Goal: Task Accomplishment & Management: Use online tool/utility

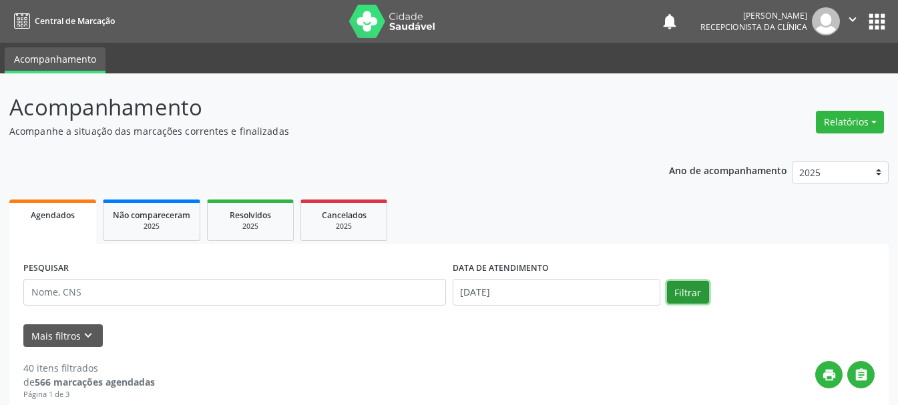
click at [696, 283] on button "Filtrar" at bounding box center [688, 292] width 42 height 23
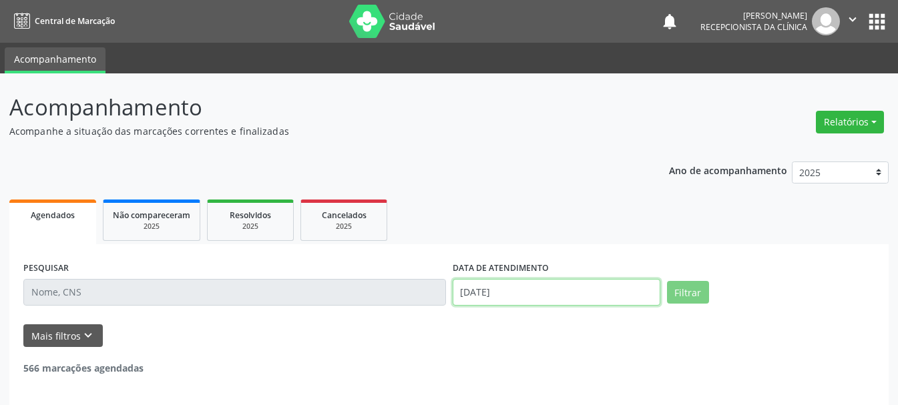
click at [529, 290] on input "[DATE]" at bounding box center [557, 292] width 208 height 27
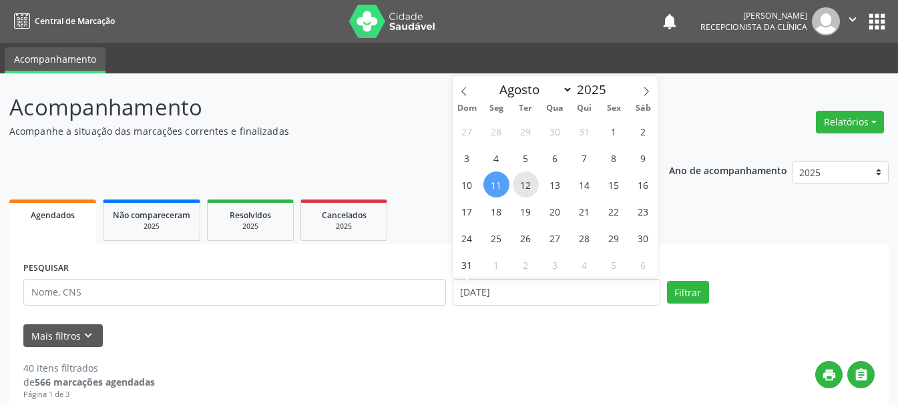
click at [529, 192] on span "12" at bounding box center [526, 185] width 26 height 26
type input "[DATE]"
click at [529, 192] on span "12" at bounding box center [526, 185] width 26 height 26
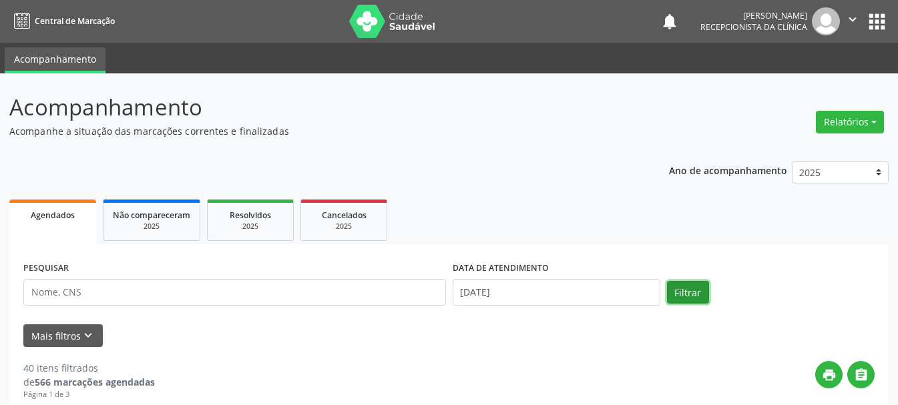
click at [686, 294] on button "Filtrar" at bounding box center [688, 292] width 42 height 23
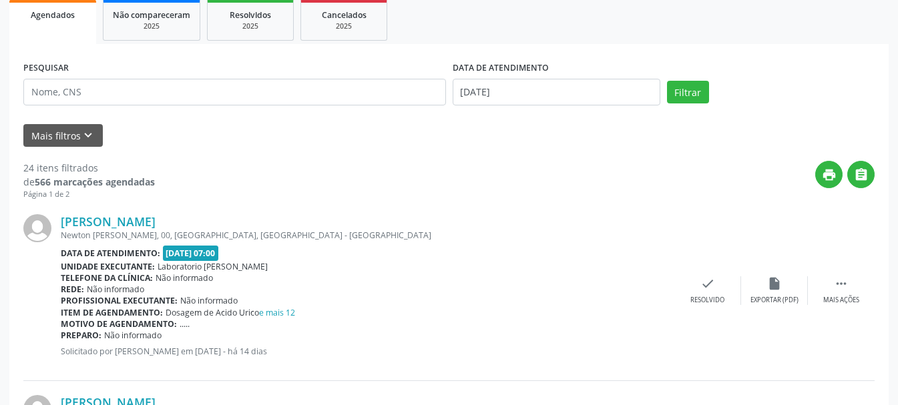
scroll to position [67, 0]
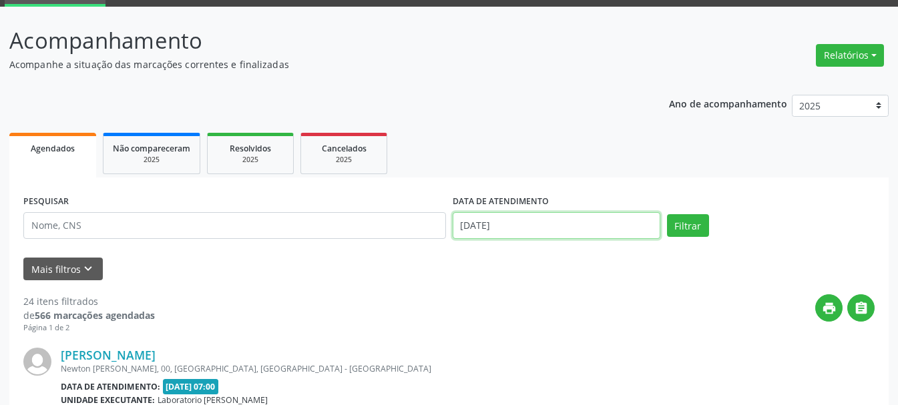
click at [570, 232] on input "[DATE]" at bounding box center [557, 225] width 208 height 27
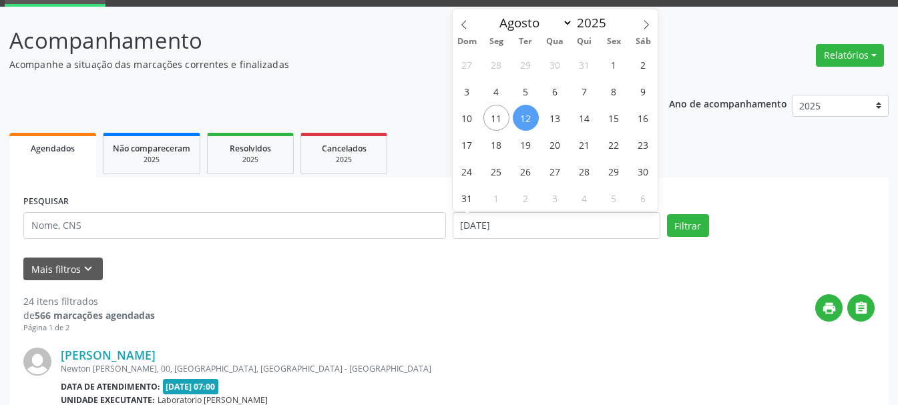
click at [521, 121] on span "12" at bounding box center [526, 118] width 26 height 26
type input "[DATE]"
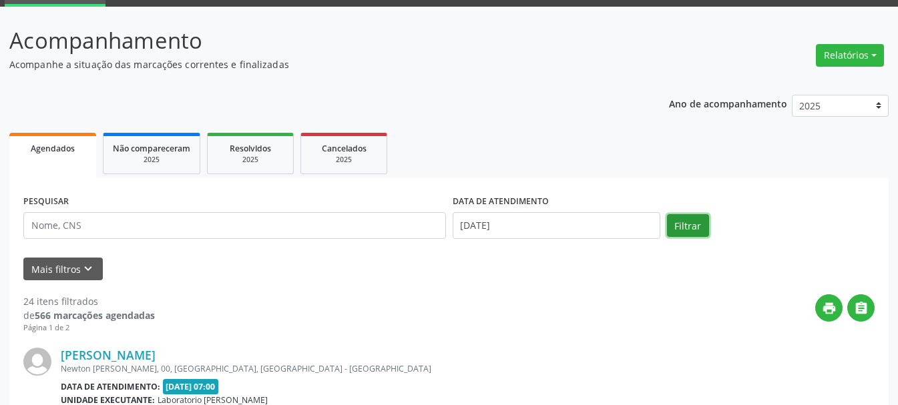
click at [696, 231] on button "Filtrar" at bounding box center [688, 225] width 42 height 23
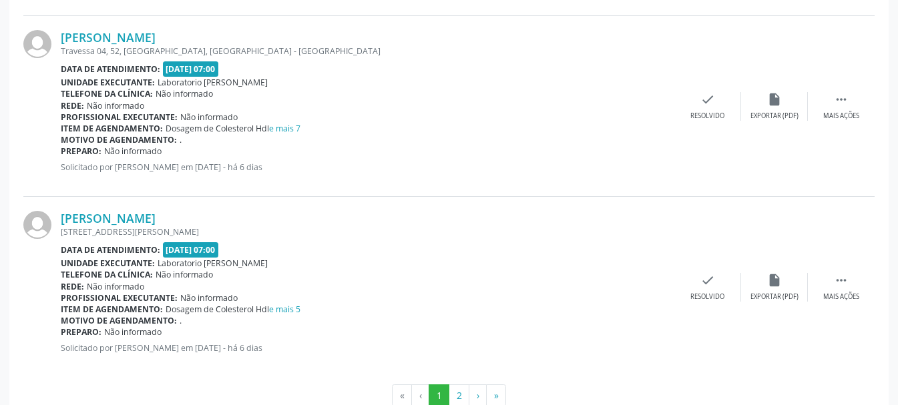
scroll to position [2771, 0]
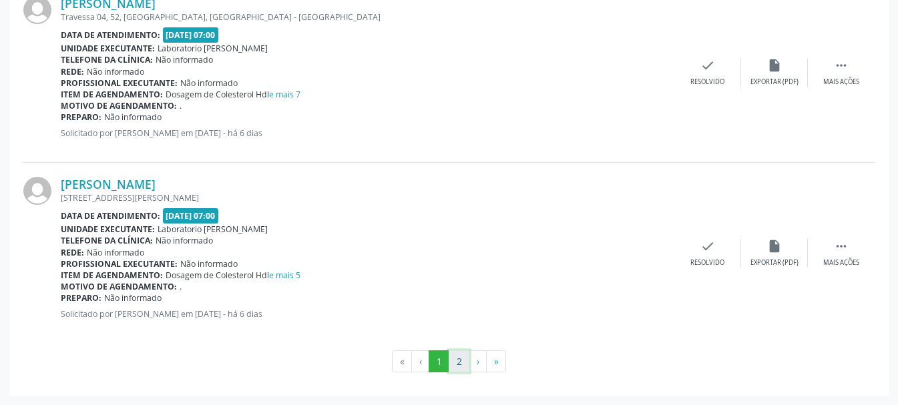
click at [457, 359] on button "2" at bounding box center [459, 361] width 21 height 23
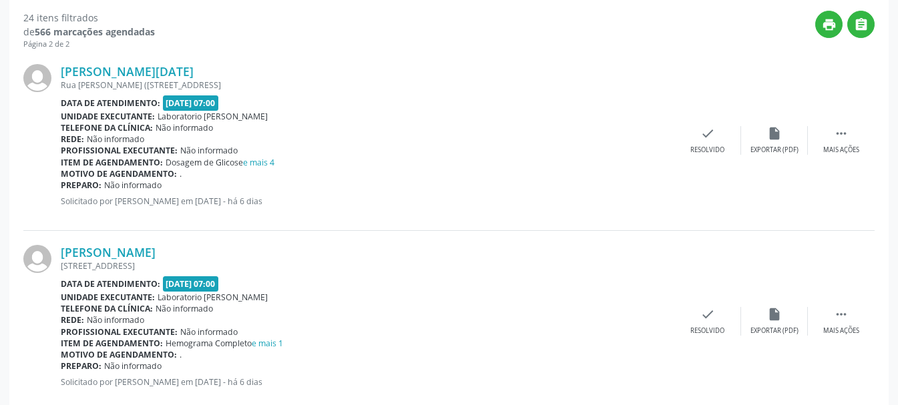
scroll to position [284, 0]
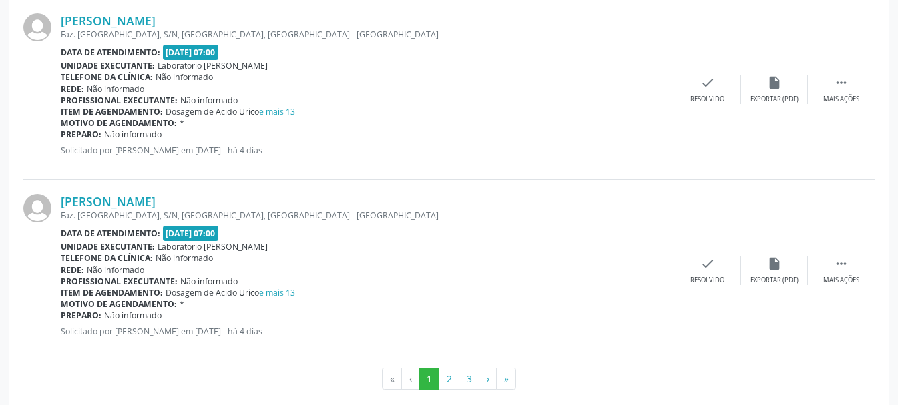
scroll to position [2771, 0]
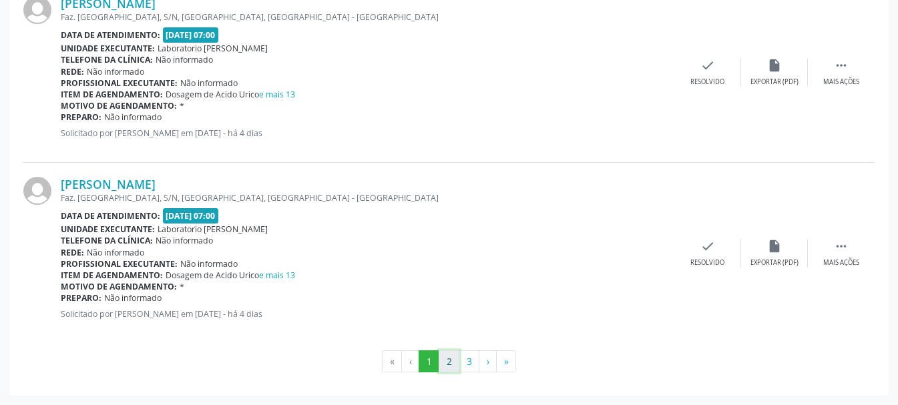
click at [447, 367] on button "2" at bounding box center [449, 361] width 21 height 23
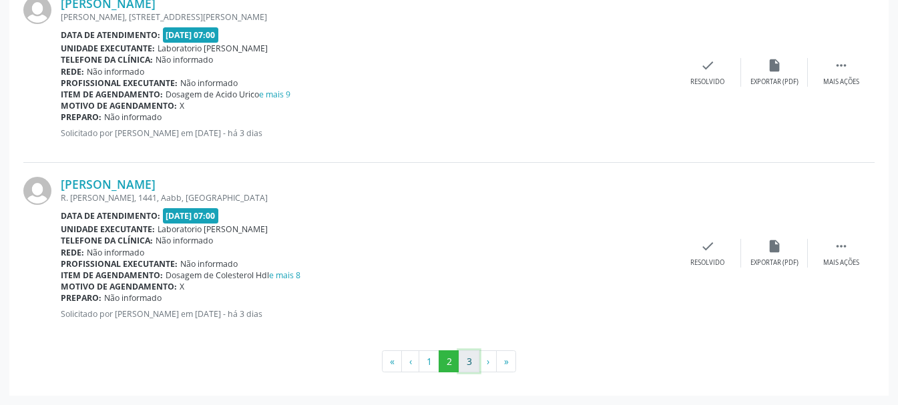
click at [467, 356] on button "3" at bounding box center [469, 361] width 21 height 23
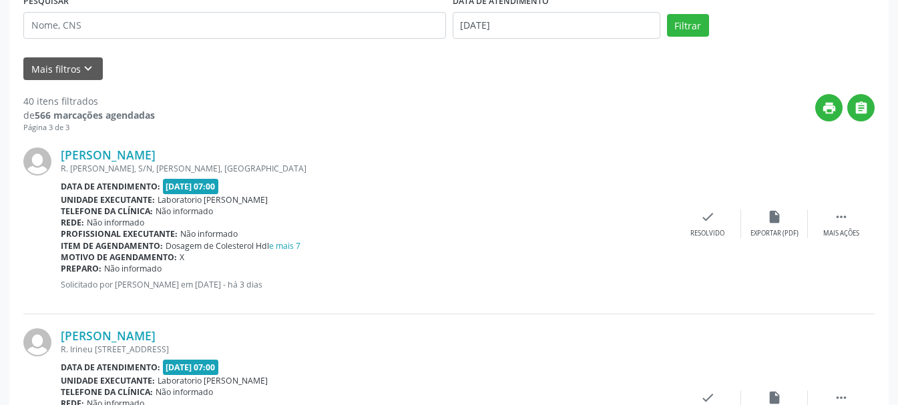
scroll to position [134, 0]
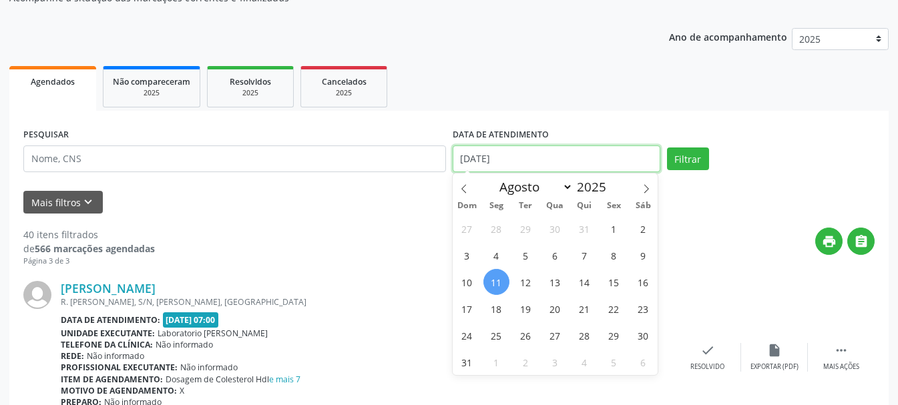
click at [533, 163] on body "Central de Marcação notifications [PERSON_NAME] Recepcionista da clínica  Conf…" at bounding box center [449, 68] width 898 height 405
click at [526, 288] on span "12" at bounding box center [526, 282] width 26 height 26
type input "[DATE]"
click at [526, 288] on span "12" at bounding box center [526, 282] width 26 height 26
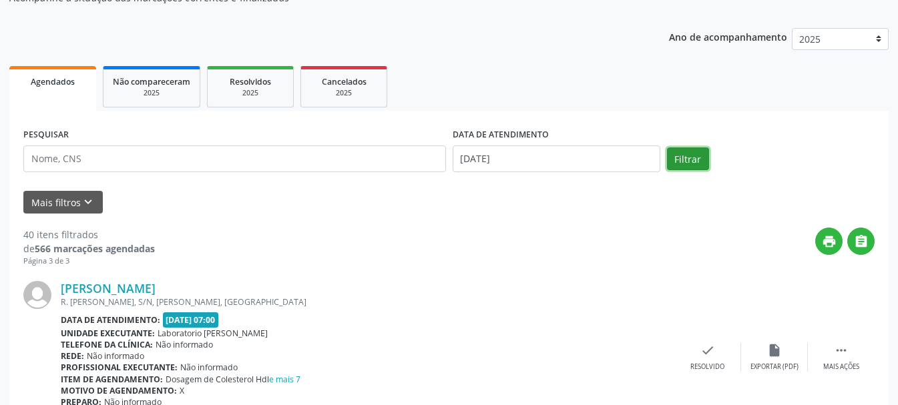
click at [687, 164] on button "Filtrar" at bounding box center [688, 159] width 42 height 23
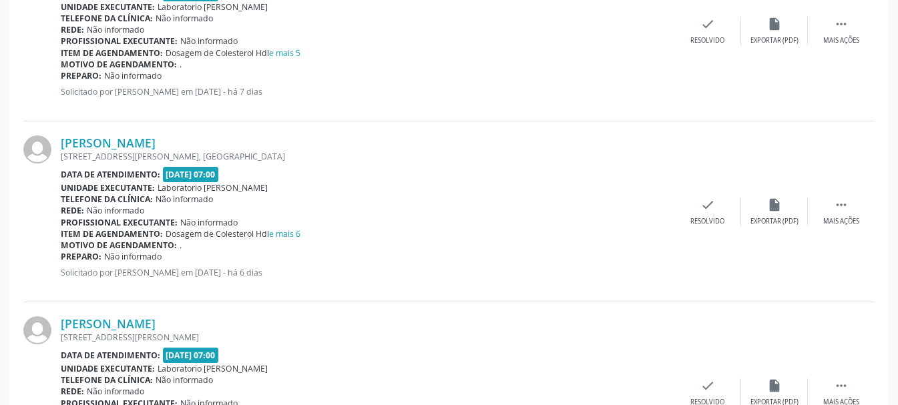
scroll to position [2337, 0]
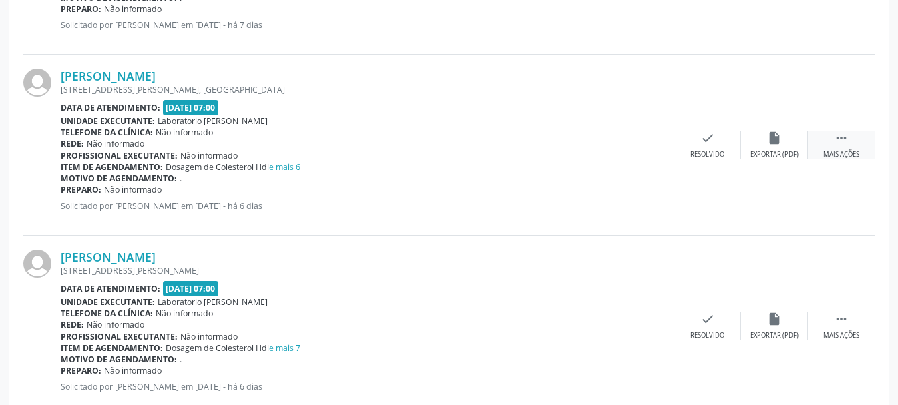
click at [839, 150] on div "Mais ações" at bounding box center [841, 154] width 36 height 9
click at [631, 152] on div "Imprimir" at bounding box center [641, 154] width 30 height 9
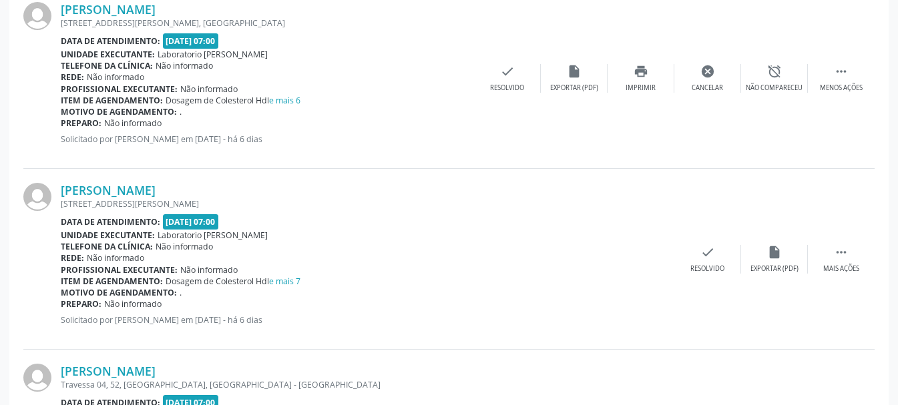
scroll to position [2537, 0]
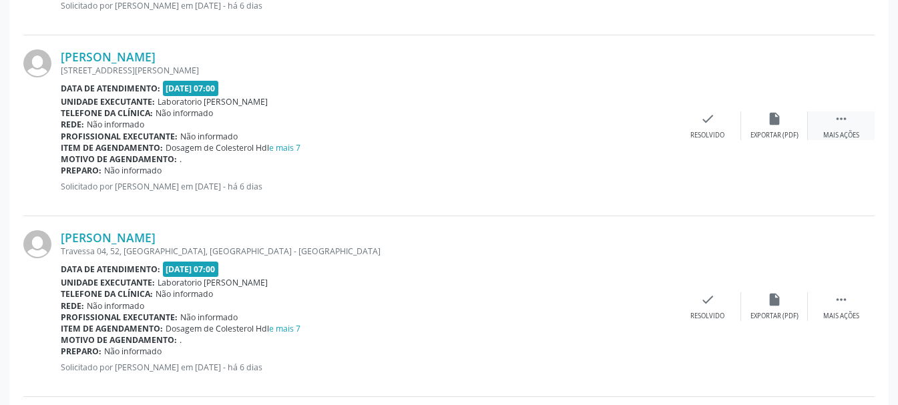
click at [835, 116] on icon "" at bounding box center [841, 118] width 15 height 15
click at [634, 131] on div "Imprimir" at bounding box center [641, 135] width 30 height 9
click at [836, 304] on icon "" at bounding box center [841, 299] width 15 height 15
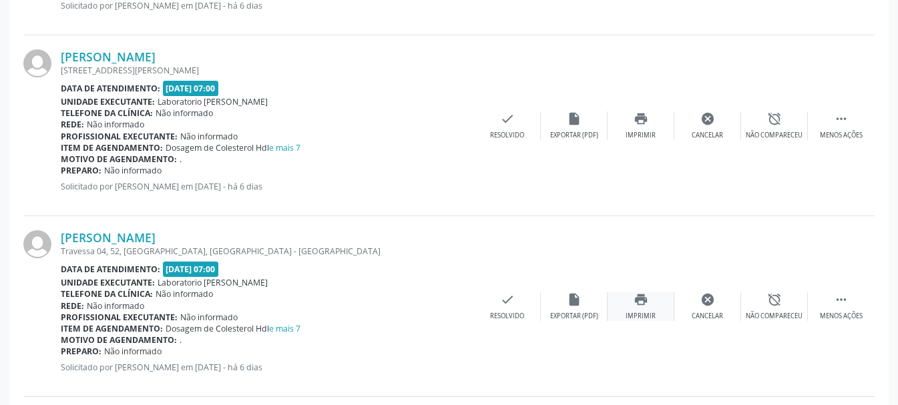
click at [638, 308] on div "print Imprimir" at bounding box center [641, 306] width 67 height 29
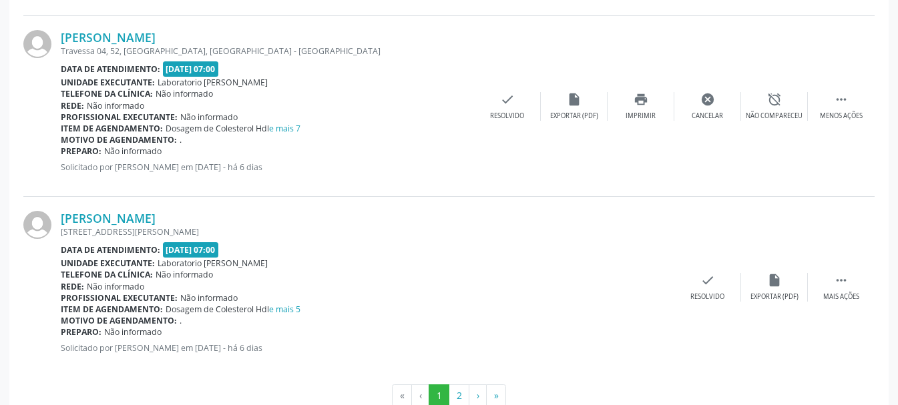
scroll to position [2771, 0]
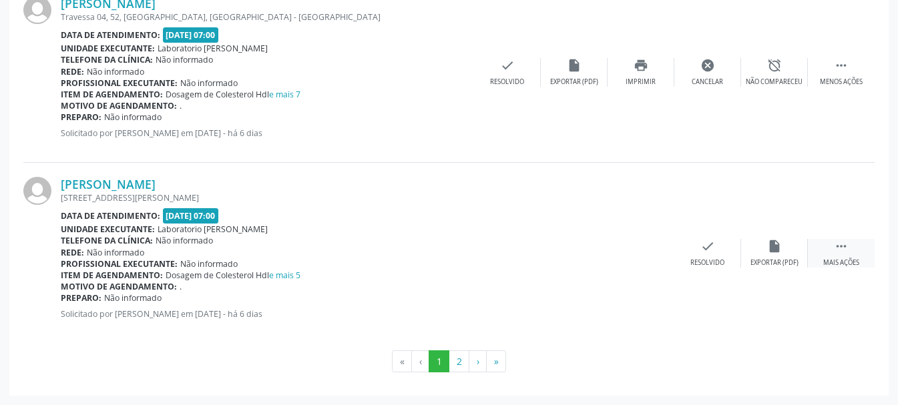
click at [832, 260] on div "Mais ações" at bounding box center [841, 262] width 36 height 9
click at [644, 257] on div "print Imprimir" at bounding box center [641, 253] width 67 height 29
click at [461, 361] on button "2" at bounding box center [459, 361] width 21 height 23
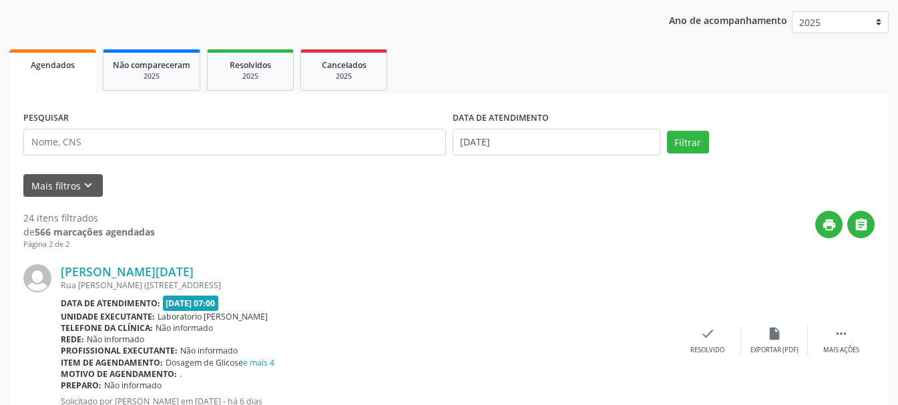
scroll to position [284, 0]
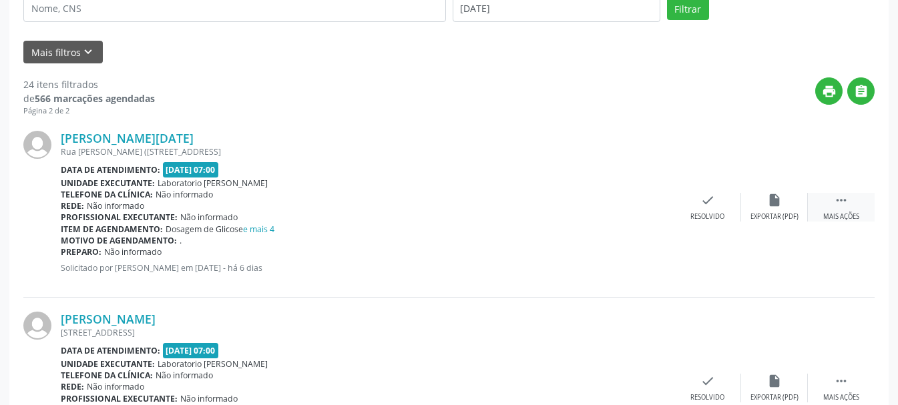
click at [837, 211] on div " Mais ações" at bounding box center [841, 207] width 67 height 29
click at [640, 211] on div "print Imprimir" at bounding box center [641, 207] width 67 height 29
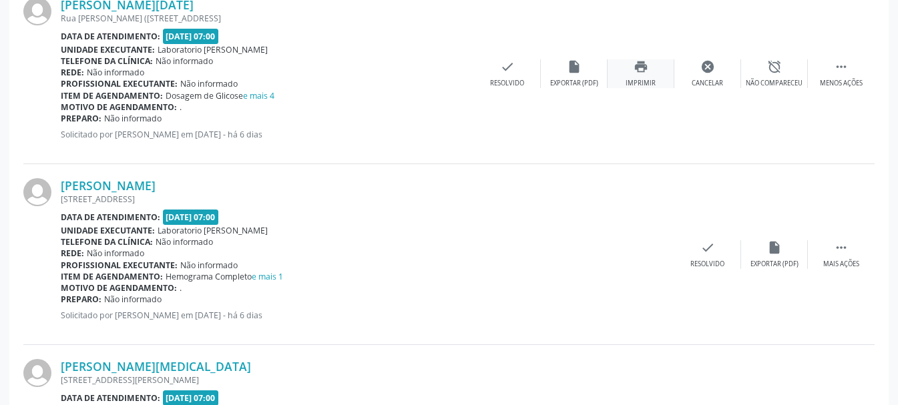
scroll to position [551, 0]
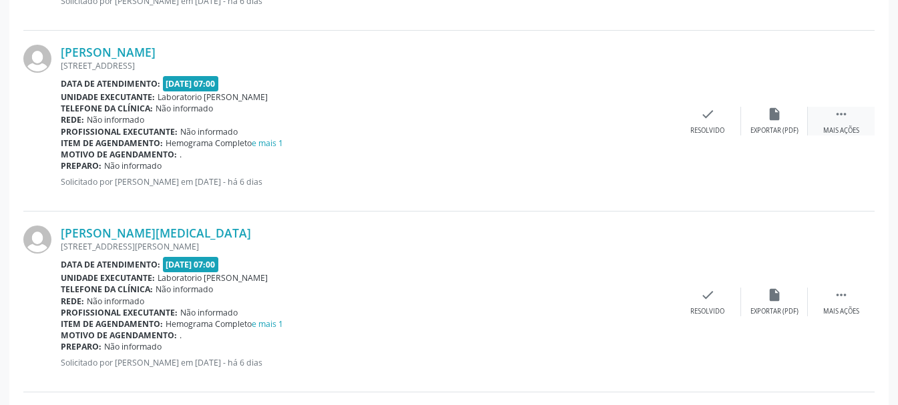
click at [835, 117] on icon "" at bounding box center [841, 114] width 15 height 15
click at [632, 120] on div "print Imprimir" at bounding box center [641, 121] width 67 height 29
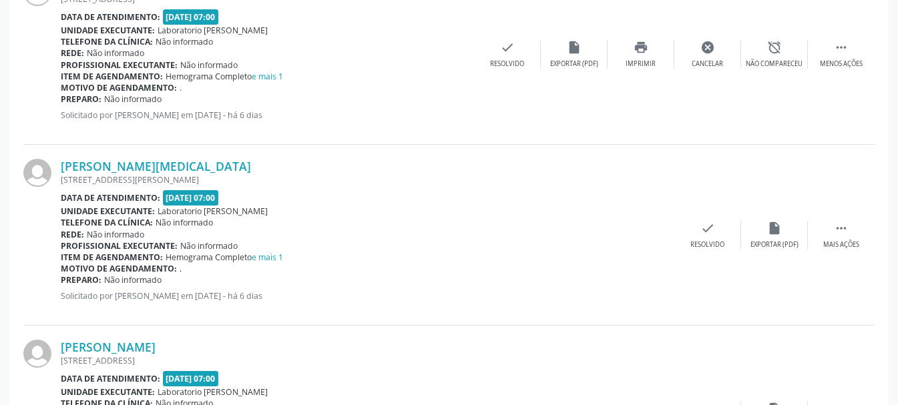
scroll to position [684, 0]
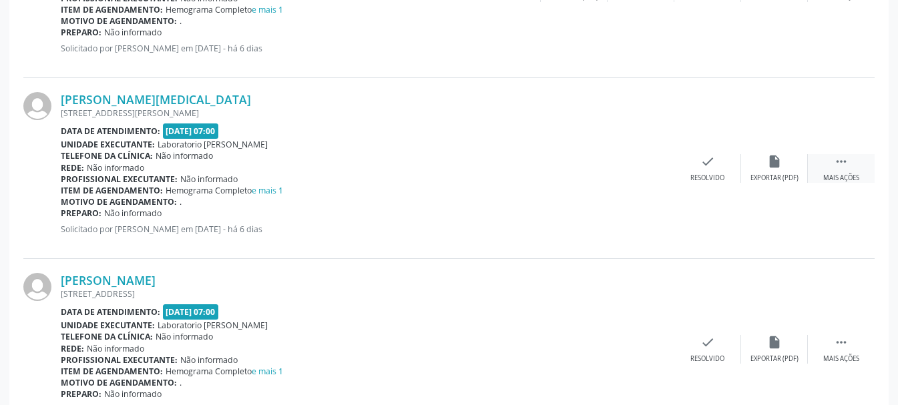
click at [849, 160] on div " Mais ações" at bounding box center [841, 168] width 67 height 29
click at [632, 163] on div "print Imprimir" at bounding box center [641, 168] width 67 height 29
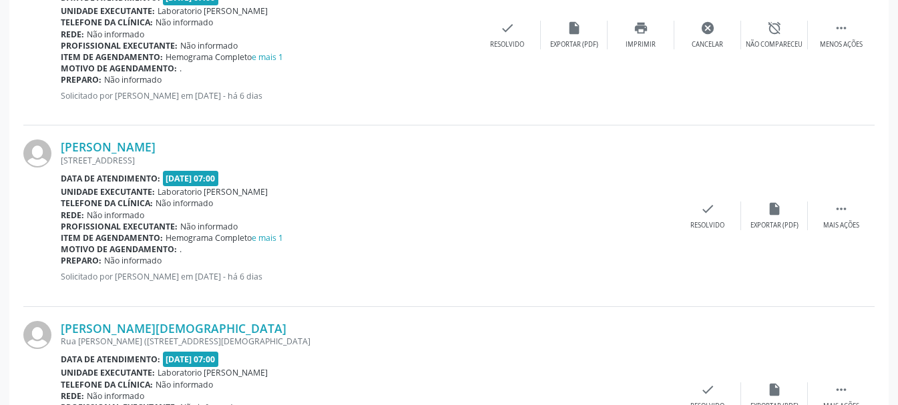
scroll to position [885, 0]
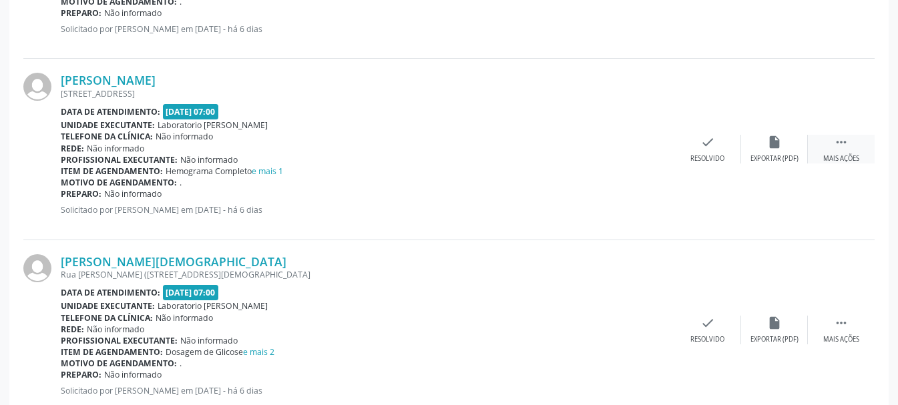
click at [845, 144] on icon "" at bounding box center [841, 142] width 15 height 15
click at [636, 151] on div "print Imprimir" at bounding box center [641, 149] width 67 height 29
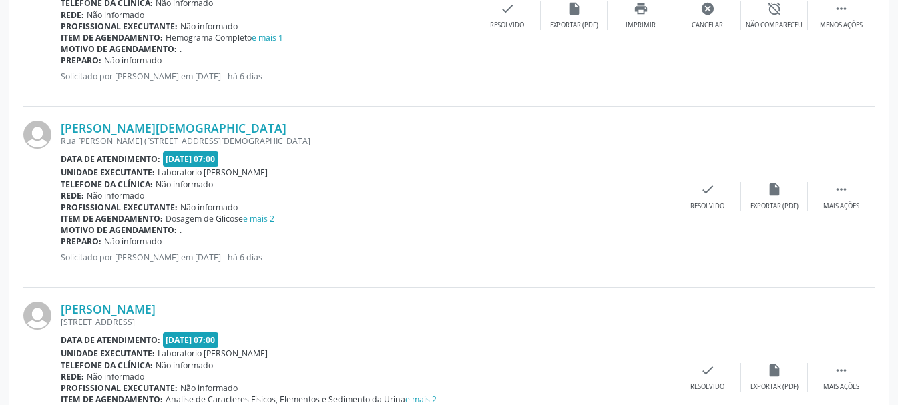
scroll to position [1085, 0]
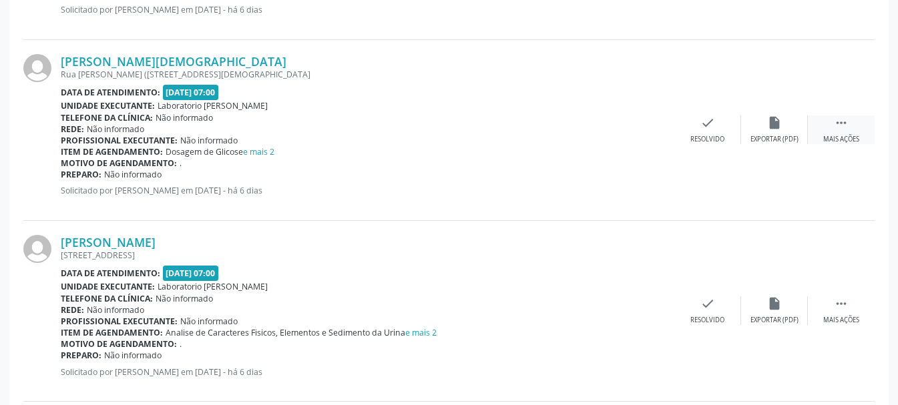
click at [843, 123] on icon "" at bounding box center [841, 122] width 15 height 15
click at [639, 136] on div "Imprimir" at bounding box center [641, 139] width 30 height 9
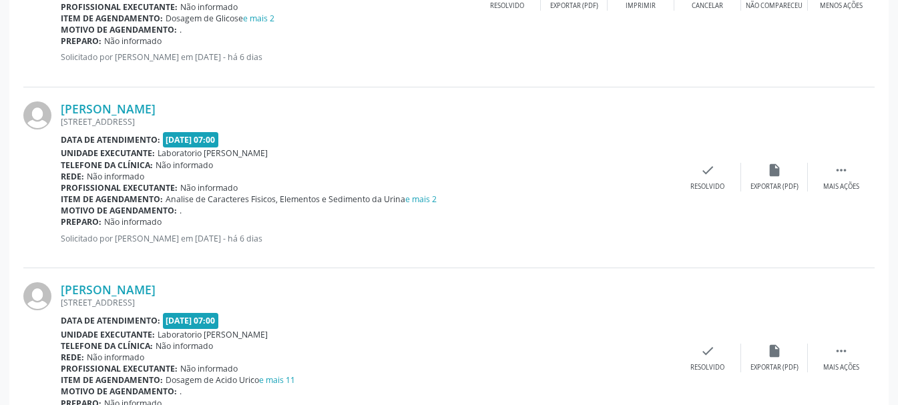
scroll to position [1285, 0]
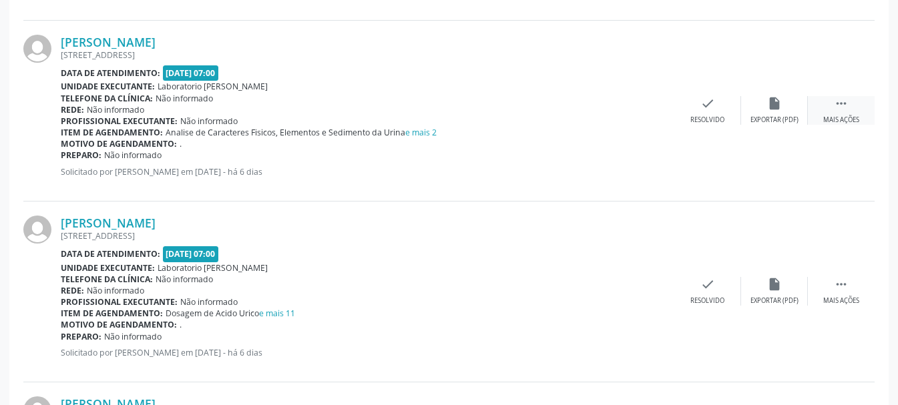
click at [834, 113] on div " Mais ações" at bounding box center [841, 110] width 67 height 29
click at [642, 113] on div "print Imprimir" at bounding box center [641, 110] width 67 height 29
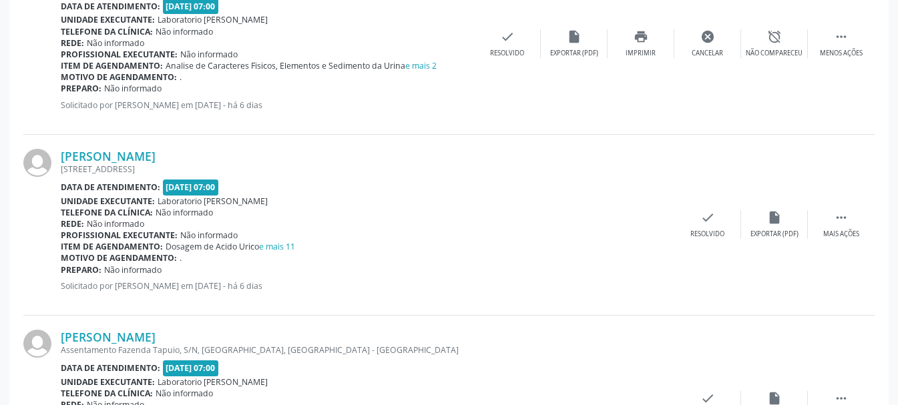
scroll to position [1419, 0]
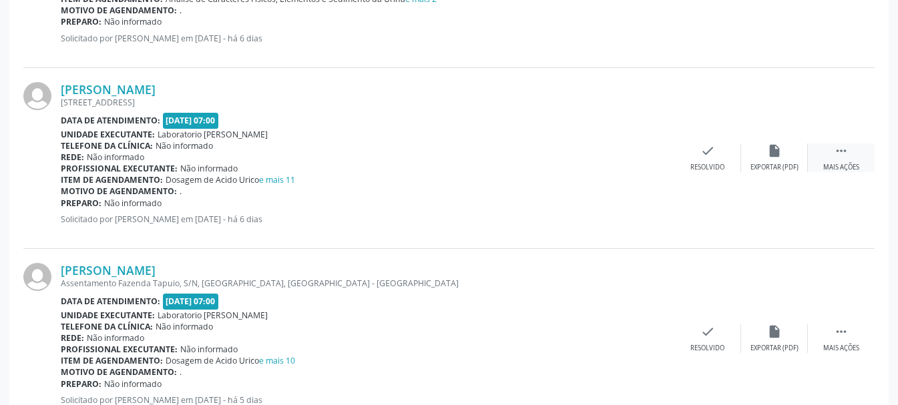
click at [835, 152] on icon "" at bounding box center [841, 151] width 15 height 15
click at [642, 158] on icon "print" at bounding box center [641, 151] width 15 height 15
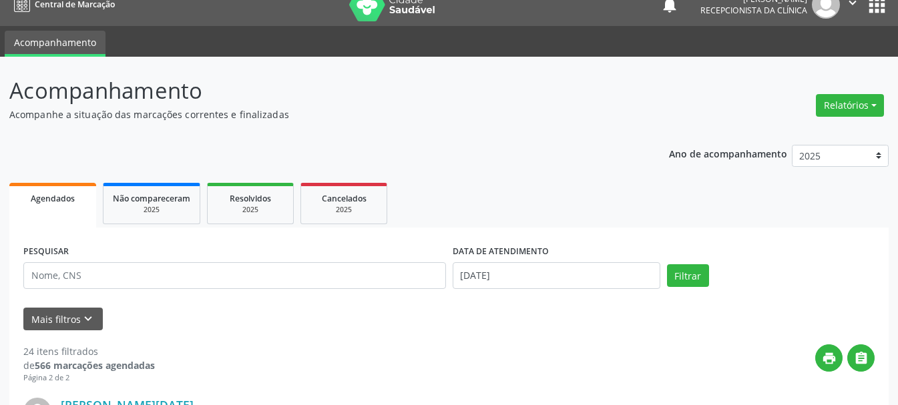
scroll to position [0, 0]
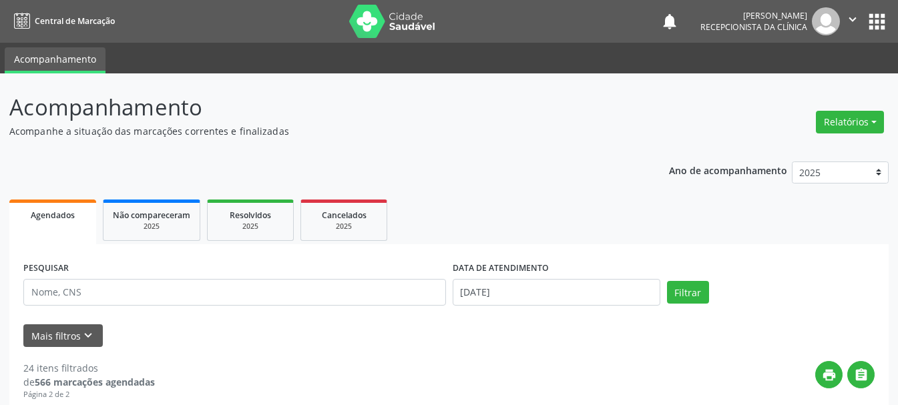
click at [852, 17] on icon "" at bounding box center [852, 19] width 15 height 15
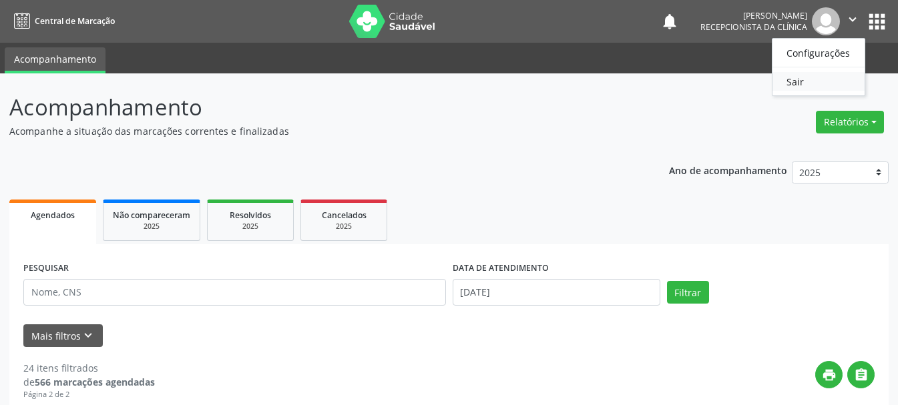
click at [817, 86] on link "Sair" at bounding box center [818, 81] width 92 height 19
